Goal: Information Seeking & Learning: Learn about a topic

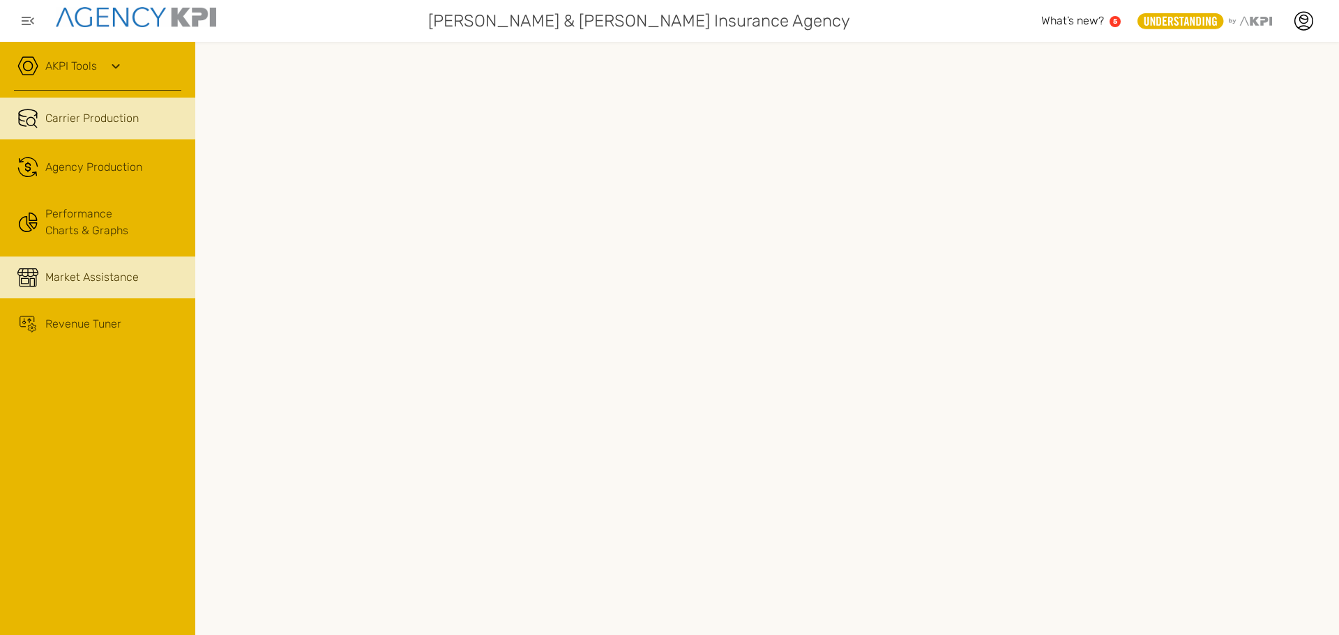
click at [103, 272] on span "Market Assistance" at bounding box center [91, 277] width 93 height 17
